Goal: Information Seeking & Learning: Learn about a topic

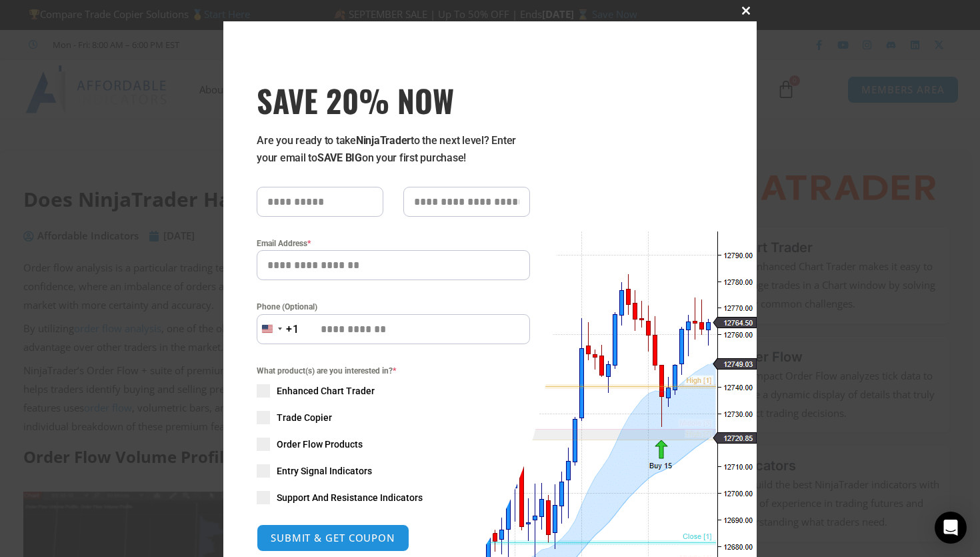
click at [746, 13] on span "SAVE 20% NOW popup" at bounding box center [746, 11] width 21 height 8
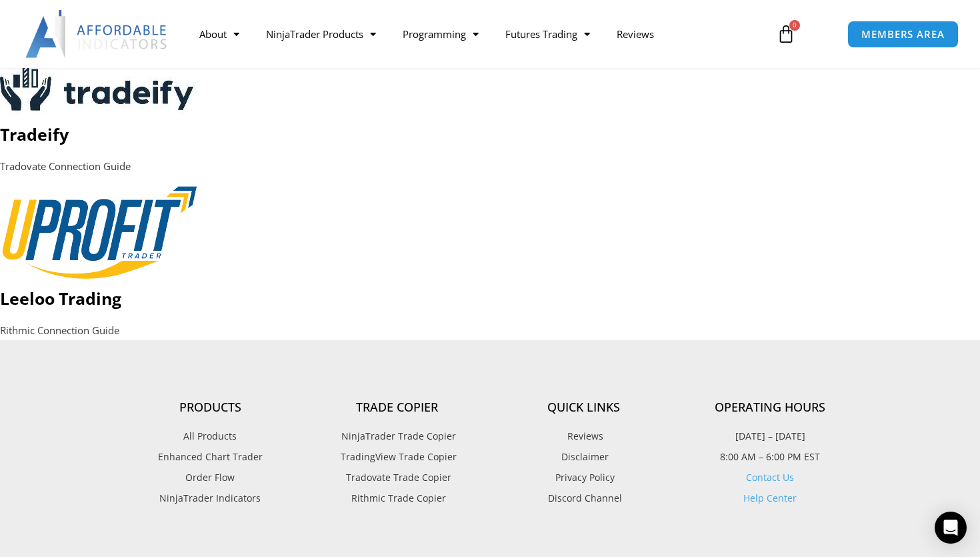
scroll to position [2466, 0]
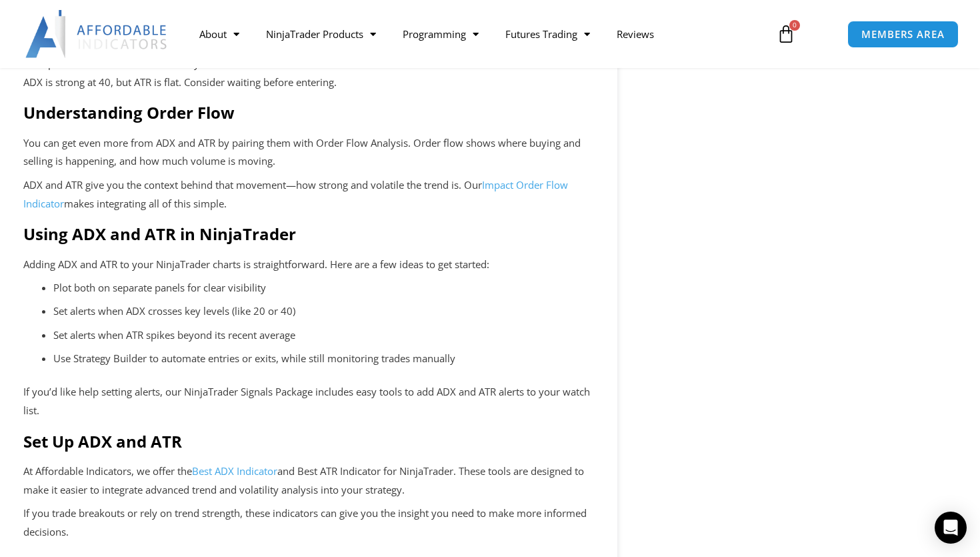
scroll to position [1954, 0]
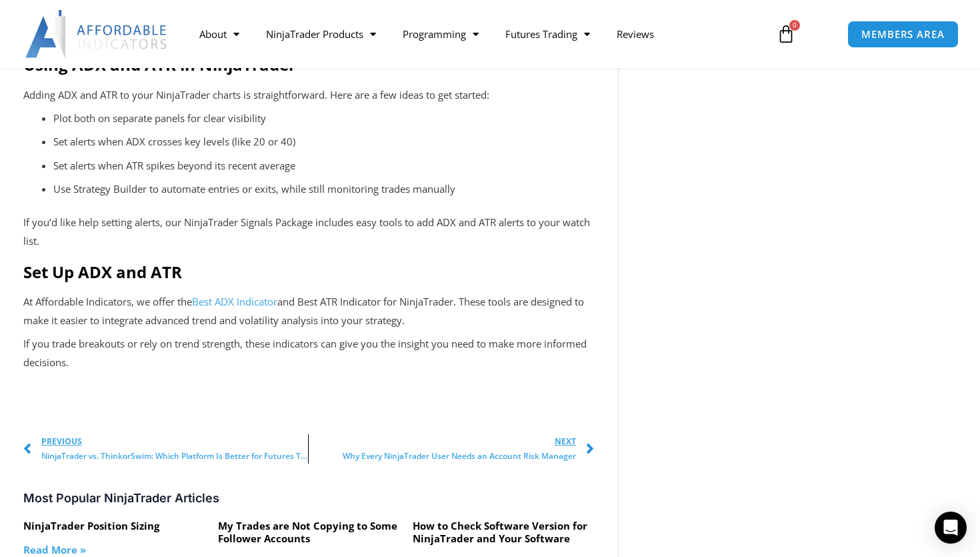
click at [233, 307] on link "Best ADX Indicator" at bounding box center [234, 301] width 85 height 13
